Goal: Use online tool/utility: Utilize a website feature to perform a specific function

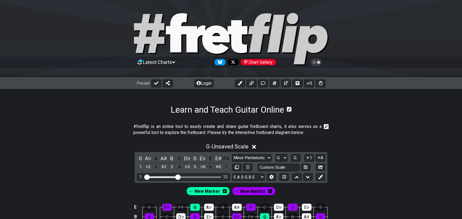
select select "G"
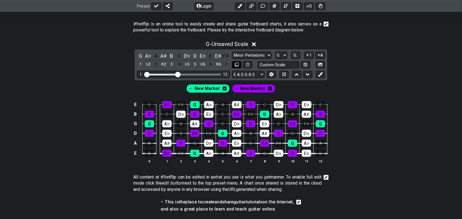
click at [237, 65] on icon at bounding box center [237, 65] width 4 height 4
select select "G"
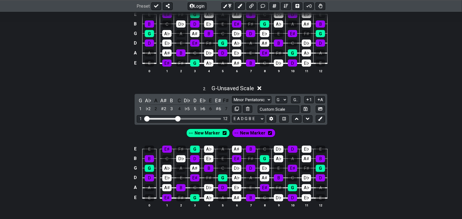
scroll to position [205, 0]
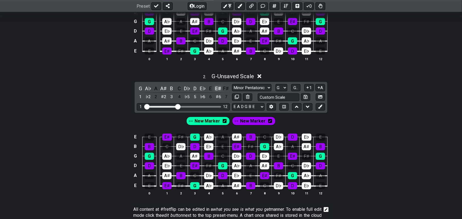
click at [217, 88] on div "E♯" at bounding box center [218, 88] width 7 height 7
click at [201, 89] on div "E♭" at bounding box center [202, 88] width 7 height 7
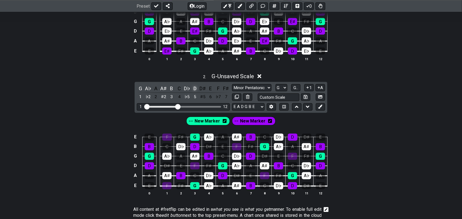
click at [196, 88] on div "D" at bounding box center [194, 88] width 7 height 7
click at [187, 87] on div "D♭" at bounding box center [186, 88] width 7 height 7
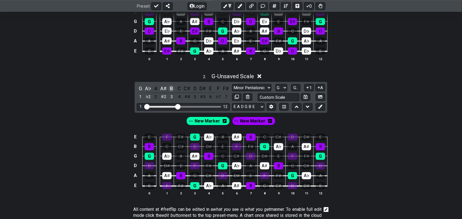
click at [173, 88] on div "B" at bounding box center [171, 88] width 7 height 7
click at [163, 86] on div "A♯" at bounding box center [163, 88] width 7 height 7
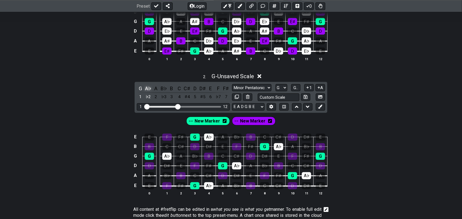
click at [149, 87] on div "A♭" at bounding box center [148, 88] width 7 height 7
click at [141, 88] on div "G" at bounding box center [140, 88] width 7 height 7
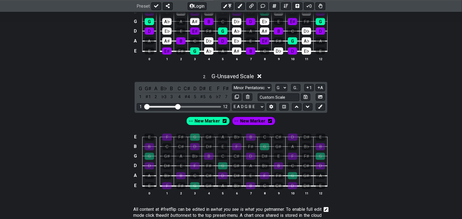
click at [269, 120] on icon at bounding box center [270, 121] width 4 height 4
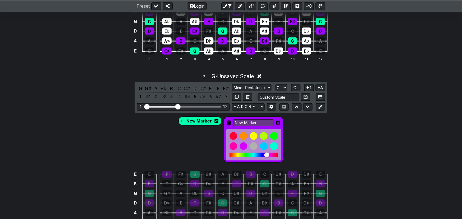
click at [229, 120] on icon at bounding box center [229, 123] width 4 height 8
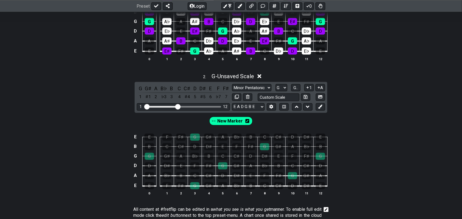
click at [248, 121] on icon at bounding box center [247, 121] width 4 height 4
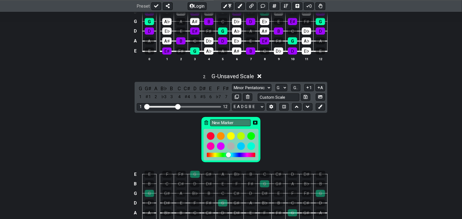
click at [207, 122] on icon at bounding box center [206, 123] width 4 height 4
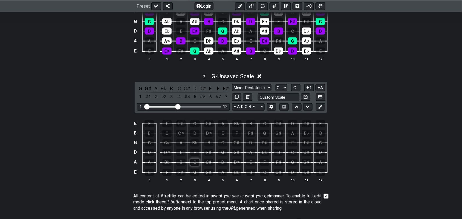
click at [195, 161] on div "C" at bounding box center [194, 162] width 9 height 7
click at [179, 151] on div "E" at bounding box center [180, 152] width 9 height 7
click at [226, 151] on div "G" at bounding box center [222, 152] width 9 height 7
click at [207, 144] on div "B" at bounding box center [208, 142] width 9 height 7
click at [320, 106] on icon at bounding box center [320, 107] width 4 height 4
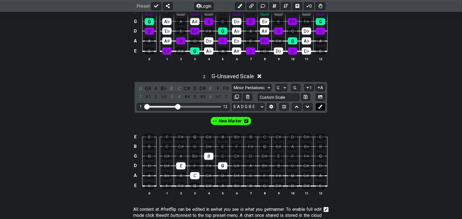
click at [321, 106] on icon at bounding box center [320, 107] width 4 height 4
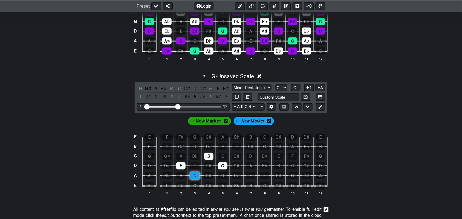
click at [194, 176] on div "C" at bounding box center [194, 175] width 9 height 7
click at [181, 88] on div "C" at bounding box center [179, 88] width 7 height 7
click at [212, 121] on span "New Marker" at bounding box center [208, 121] width 25 height 8
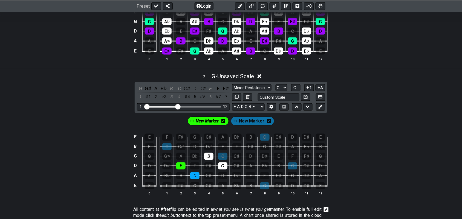
drag, startPoint x: 180, startPoint y: 165, endPoint x: 187, endPoint y: 166, distance: 6.9
click at [181, 166] on div "E" at bounding box center [180, 165] width 9 height 7
click at [209, 157] on div "B" at bounding box center [208, 156] width 9 height 7
click at [222, 168] on div "G" at bounding box center [222, 165] width 9 height 7
click at [210, 89] on div "E" at bounding box center [210, 88] width 7 height 7
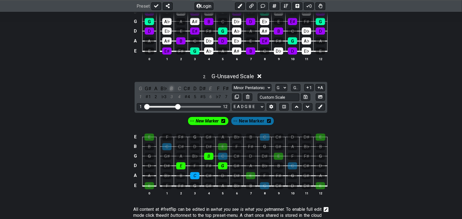
click at [171, 88] on div "B" at bounding box center [171, 88] width 7 height 7
click at [141, 88] on div "G" at bounding box center [140, 88] width 7 height 7
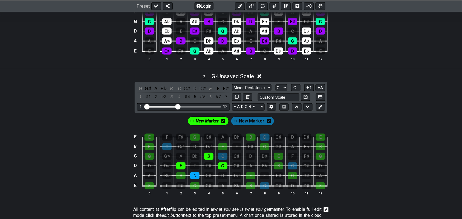
click at [209, 124] on span "New Marker" at bounding box center [207, 121] width 23 height 8
click at [209, 165] on div "F♯" at bounding box center [208, 165] width 9 height 7
drag, startPoint x: 182, startPoint y: 175, endPoint x: 198, endPoint y: 164, distance: 19.5
click at [182, 174] on div "B" at bounding box center [180, 175] width 9 height 7
click at [222, 155] on div "C" at bounding box center [222, 156] width 9 height 7
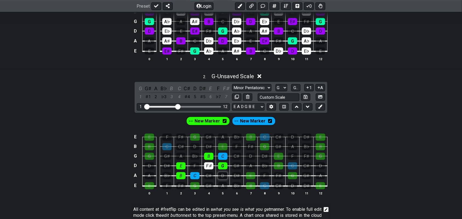
click at [222, 173] on div "D" at bounding box center [222, 175] width 9 height 7
click at [191, 154] on div "B♭" at bounding box center [194, 156] width 9 height 7
click at [184, 156] on div "A" at bounding box center [180, 156] width 9 height 7
click at [194, 88] on div "D" at bounding box center [194, 88] width 7 height 7
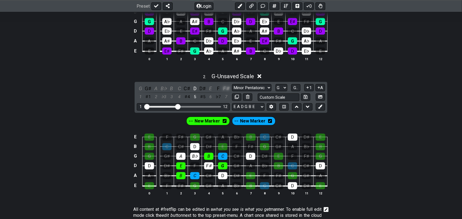
click at [225, 89] on div "F♯" at bounding box center [226, 88] width 7 height 7
click at [163, 88] on div "B♭" at bounding box center [163, 88] width 7 height 7
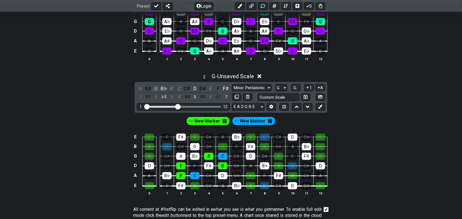
click at [155, 87] on div "A" at bounding box center [155, 88] width 7 height 7
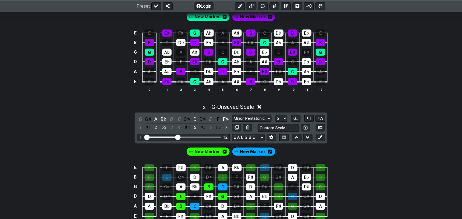
scroll to position [171, 0]
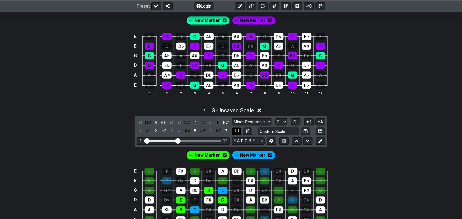
click at [238, 132] on icon at bounding box center [237, 131] width 4 height 4
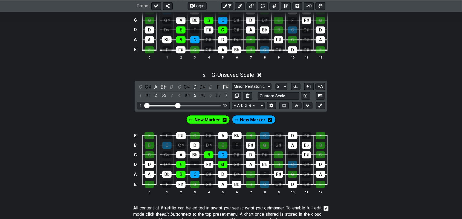
scroll to position [342, 0]
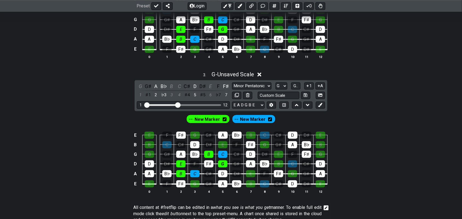
click at [268, 120] on icon at bounding box center [270, 119] width 4 height 4
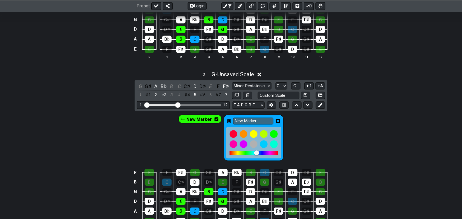
click at [229, 119] on icon at bounding box center [229, 121] width 4 height 4
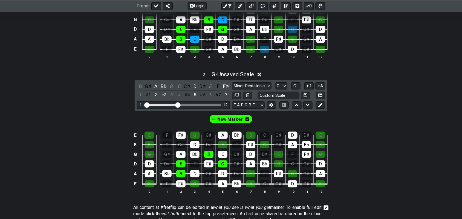
click at [247, 120] on icon at bounding box center [247, 119] width 4 height 4
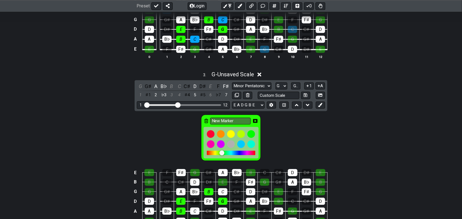
click at [205, 121] on icon at bounding box center [206, 121] width 4 height 4
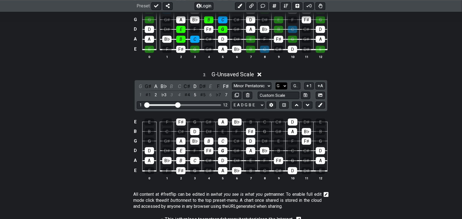
click at [286, 84] on select "A♭ A A♯ B♭ B C C♯ D♭ D D♯ E♭ E F F♯ G♭ G G♯" at bounding box center [281, 85] width 12 height 7
select select "D"
click at [275, 82] on select "A♭ A A♯ B♭ B C C♯ D♭ D D♯ E♭ E F F♯ G♭ G G♯" at bounding box center [281, 85] width 12 height 7
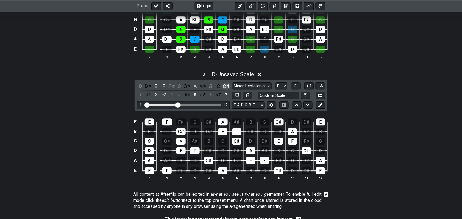
click at [224, 85] on div "C♯" at bounding box center [226, 86] width 7 height 7
click at [210, 85] on div "B" at bounding box center [210, 86] width 7 height 7
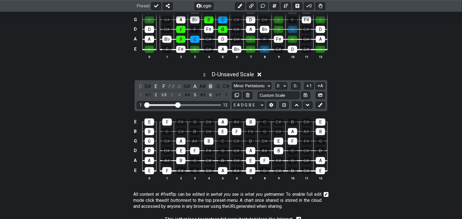
click at [210, 85] on div "B" at bounding box center [210, 86] width 7 height 7
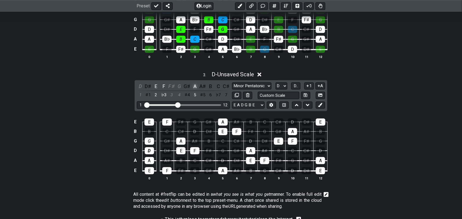
click at [196, 86] on div "A" at bounding box center [194, 86] width 7 height 7
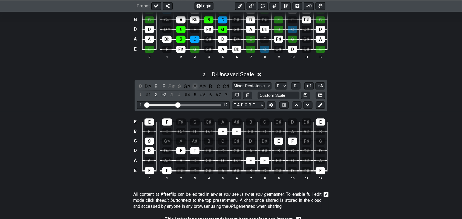
click at [195, 86] on div "A" at bounding box center [194, 86] width 7 height 7
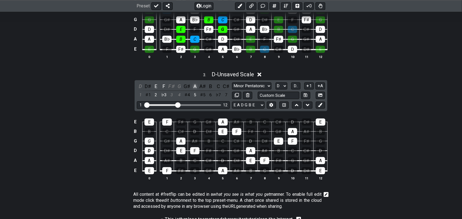
click at [195, 86] on div "A" at bounding box center [194, 86] width 7 height 7
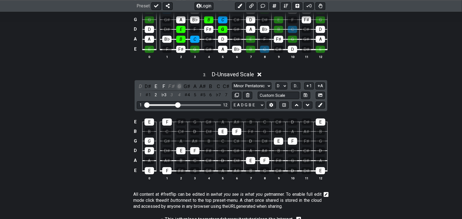
click at [179, 86] on div "G" at bounding box center [179, 86] width 7 height 7
click at [173, 86] on div "F♯" at bounding box center [171, 86] width 7 height 7
click at [165, 85] on div "F" at bounding box center [163, 86] width 7 height 7
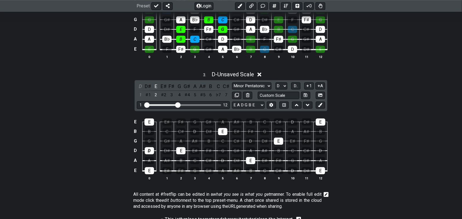
click at [165, 85] on div "E♯" at bounding box center [163, 86] width 7 height 7
click at [156, 86] on div "E" at bounding box center [155, 86] width 7 height 7
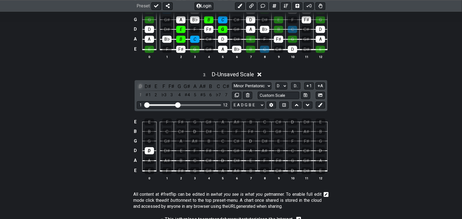
click at [142, 85] on div "D" at bounding box center [140, 86] width 7 height 7
click at [142, 86] on div "D" at bounding box center [140, 86] width 7 height 7
click at [139, 87] on div "D" at bounding box center [140, 86] width 7 height 7
click at [165, 87] on div "F" at bounding box center [163, 86] width 7 height 7
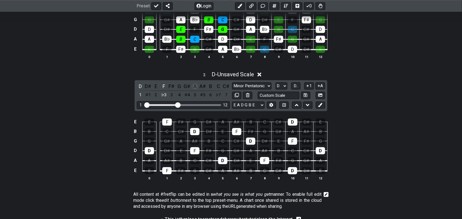
click at [195, 87] on div "A" at bounding box center [194, 86] width 7 height 7
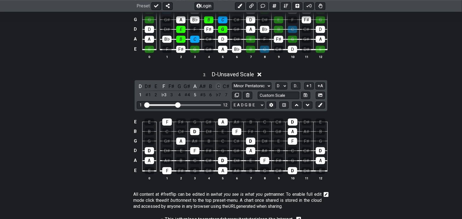
click at [217, 87] on div "C" at bounding box center [218, 86] width 7 height 7
click at [321, 104] on icon at bounding box center [320, 105] width 4 height 4
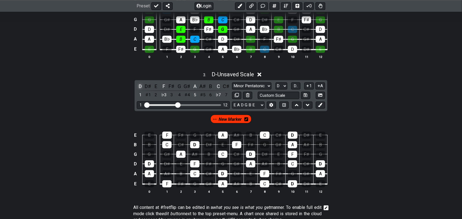
click at [140, 86] on div "D" at bounding box center [140, 86] width 7 height 7
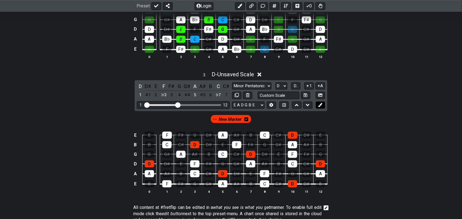
click at [317, 107] on button at bounding box center [320, 104] width 9 height 7
click at [268, 119] on icon at bounding box center [269, 119] width 4 height 4
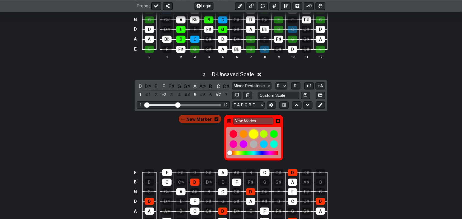
click at [253, 133] on div at bounding box center [253, 133] width 9 height 9
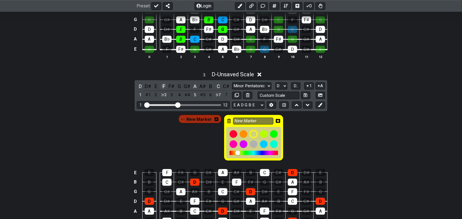
click at [163, 86] on div "F" at bounding box center [163, 86] width 7 height 7
drag, startPoint x: 194, startPoint y: 85, endPoint x: 203, endPoint y: 87, distance: 9.2
click at [194, 86] on div "A" at bounding box center [194, 86] width 7 height 7
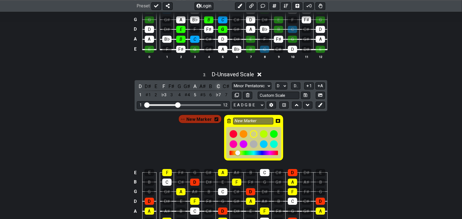
click at [216, 86] on div "C" at bounding box center [218, 86] width 7 height 7
click at [276, 121] on icon at bounding box center [278, 121] width 4 height 4
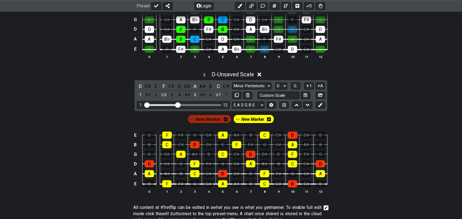
click at [249, 119] on span "New Marker" at bounding box center [252, 119] width 23 height 8
click at [251, 173] on div "E" at bounding box center [250, 173] width 9 height 7
click at [209, 164] on div "F♯" at bounding box center [208, 163] width 9 height 7
click at [223, 165] on div "G" at bounding box center [222, 163] width 9 height 7
click at [194, 154] on div "A♯" at bounding box center [194, 154] width 9 height 7
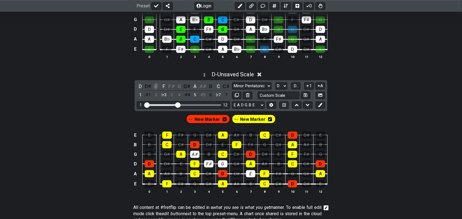
click at [154, 86] on div "E" at bounding box center [155, 86] width 7 height 7
click at [173, 85] on div "F♯" at bounding box center [171, 86] width 7 height 7
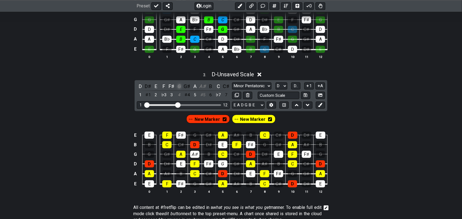
click at [180, 86] on div "G" at bounding box center [179, 86] width 7 height 7
click at [203, 85] on div "A♯" at bounding box center [202, 86] width 7 height 7
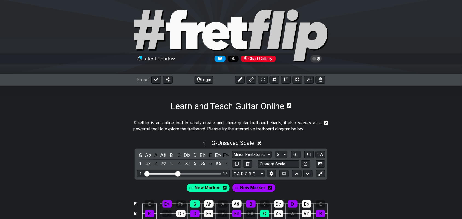
scroll to position [0, 0]
